Goal: Entertainment & Leisure: Consume media (video, audio)

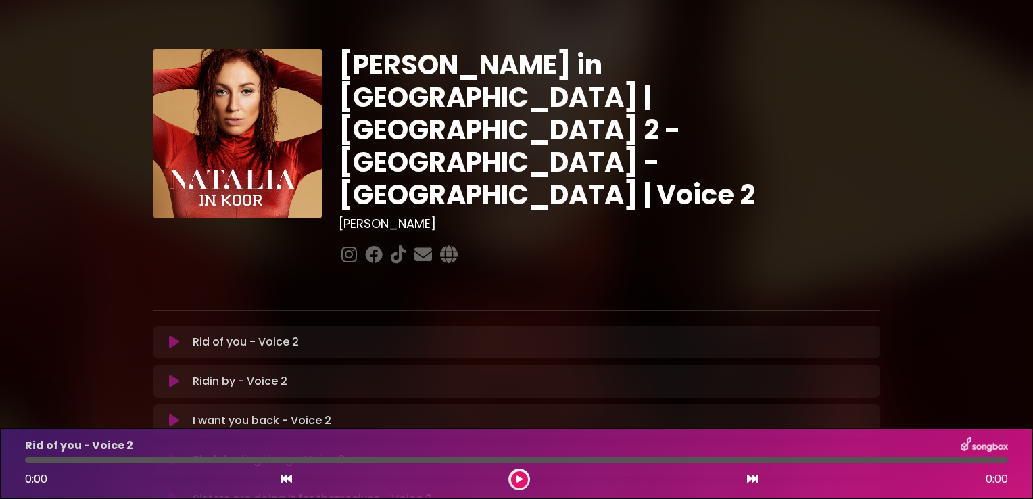
click at [172, 335] on icon at bounding box center [174, 342] width 10 height 14
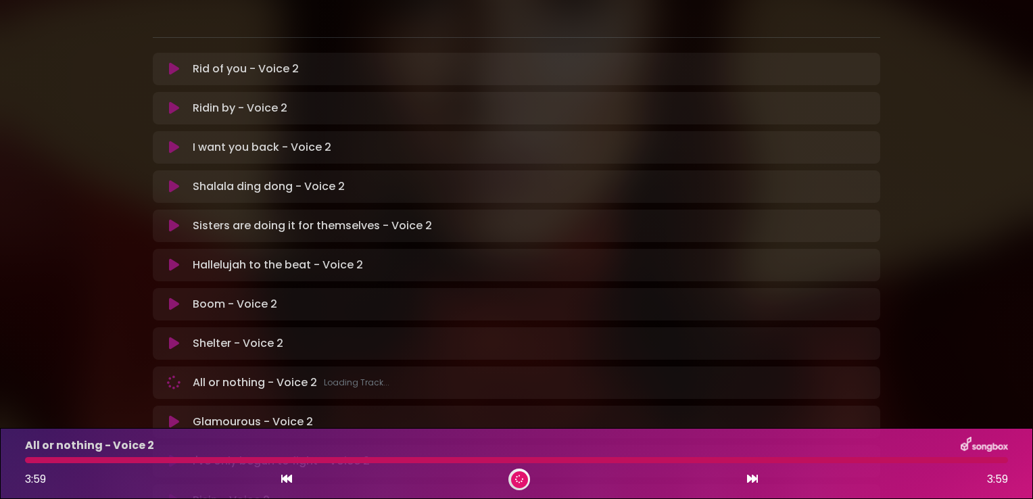
scroll to position [397, 0]
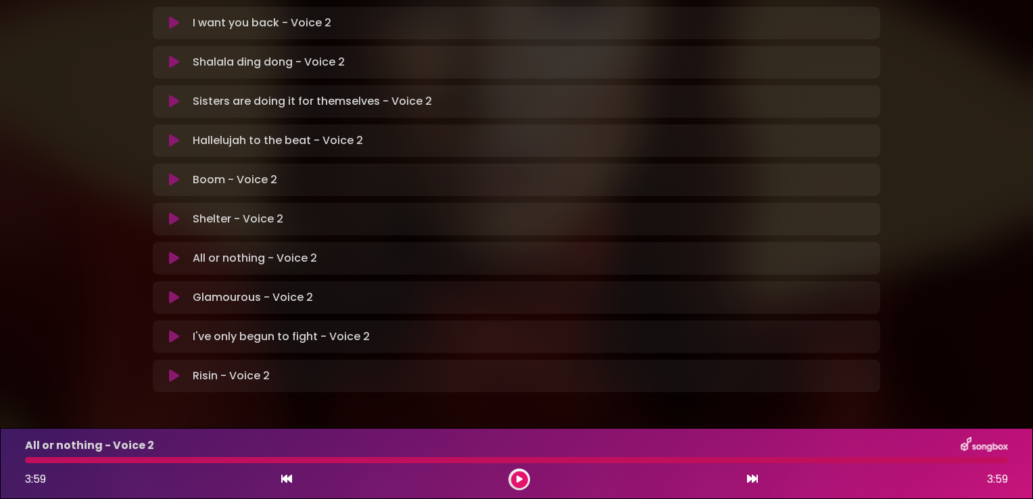
click at [173, 252] on icon at bounding box center [174, 258] width 16 height 13
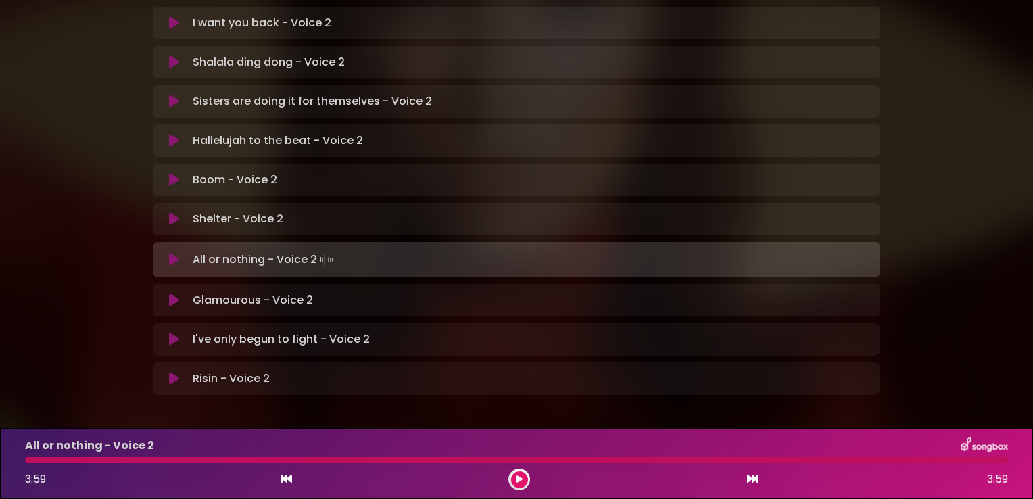
click at [170, 293] on icon at bounding box center [174, 300] width 10 height 14
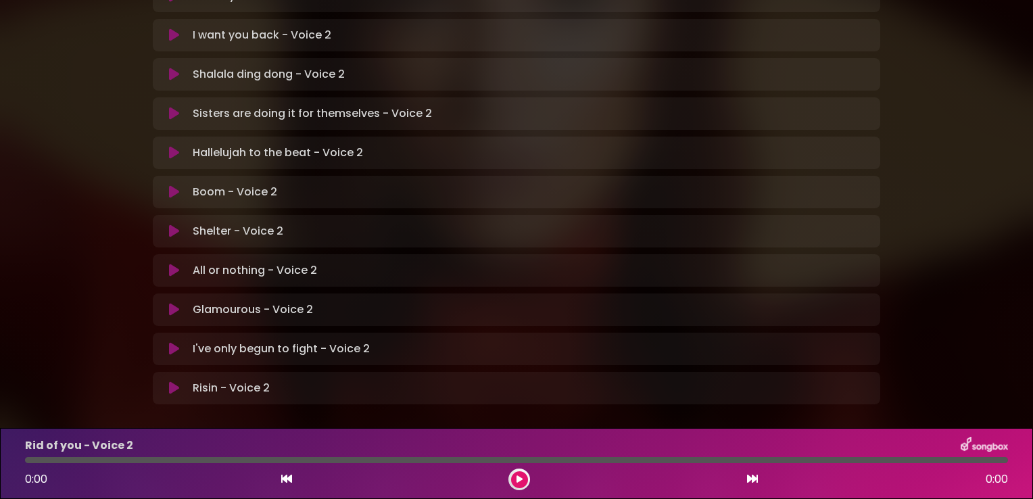
scroll to position [397, 0]
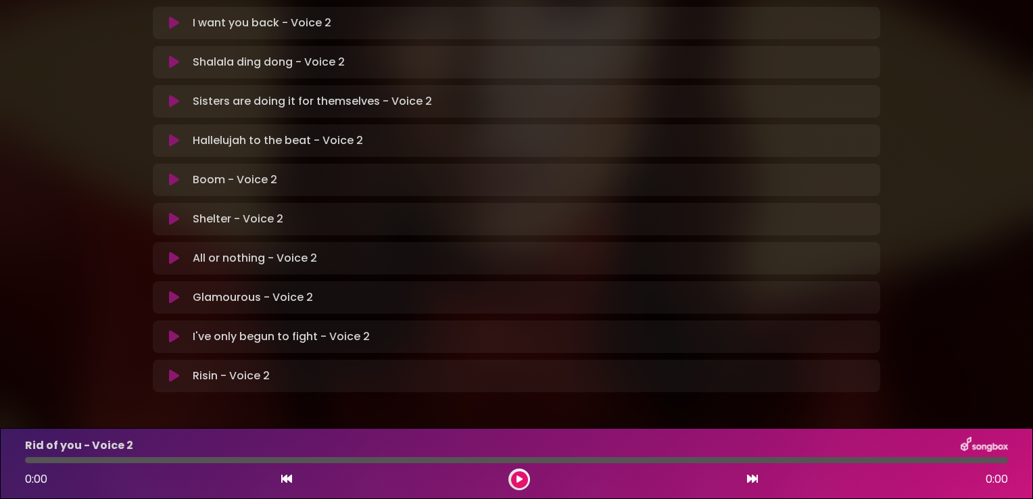
click at [169, 251] on icon at bounding box center [174, 258] width 10 height 14
